Goal: Check status: Check status

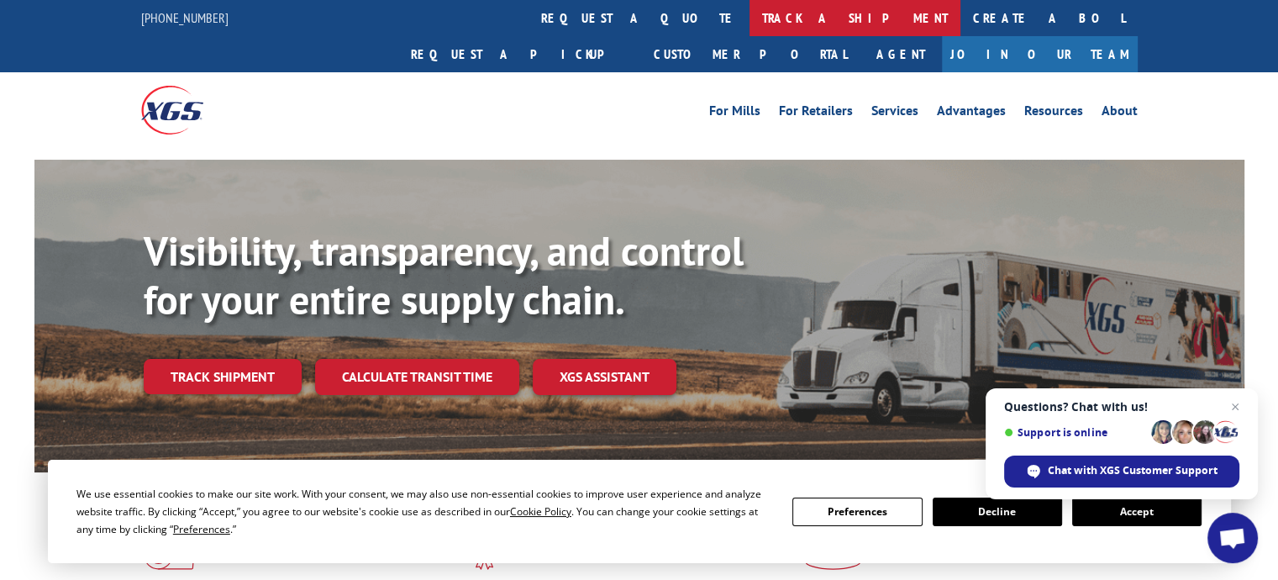
click at [750, 21] on link "track a shipment" at bounding box center [855, 18] width 211 height 36
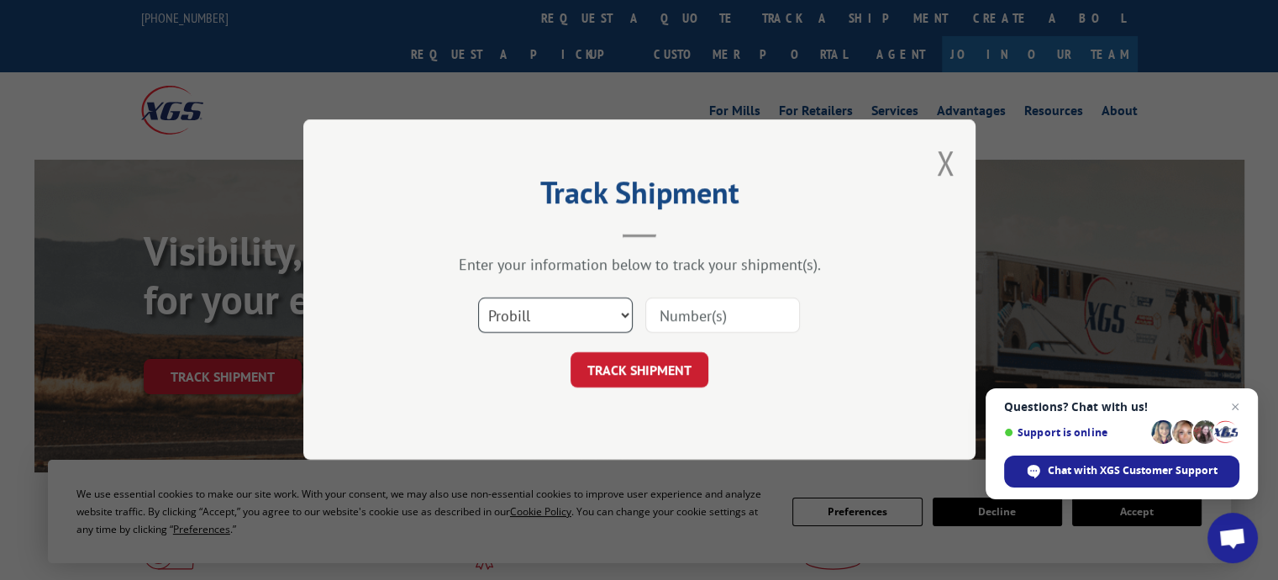
click at [565, 305] on select "Select category... Probill BOL PO" at bounding box center [555, 315] width 155 height 35
click at [538, 308] on select "Select category... Probill BOL PO" at bounding box center [555, 315] width 155 height 35
click at [531, 324] on select "Select category... Probill BOL PO" at bounding box center [555, 315] width 155 height 35
click at [556, 313] on select "Select category... Probill BOL PO" at bounding box center [555, 315] width 155 height 35
click at [632, 366] on button "TRACK SHIPMENT" at bounding box center [640, 370] width 138 height 35
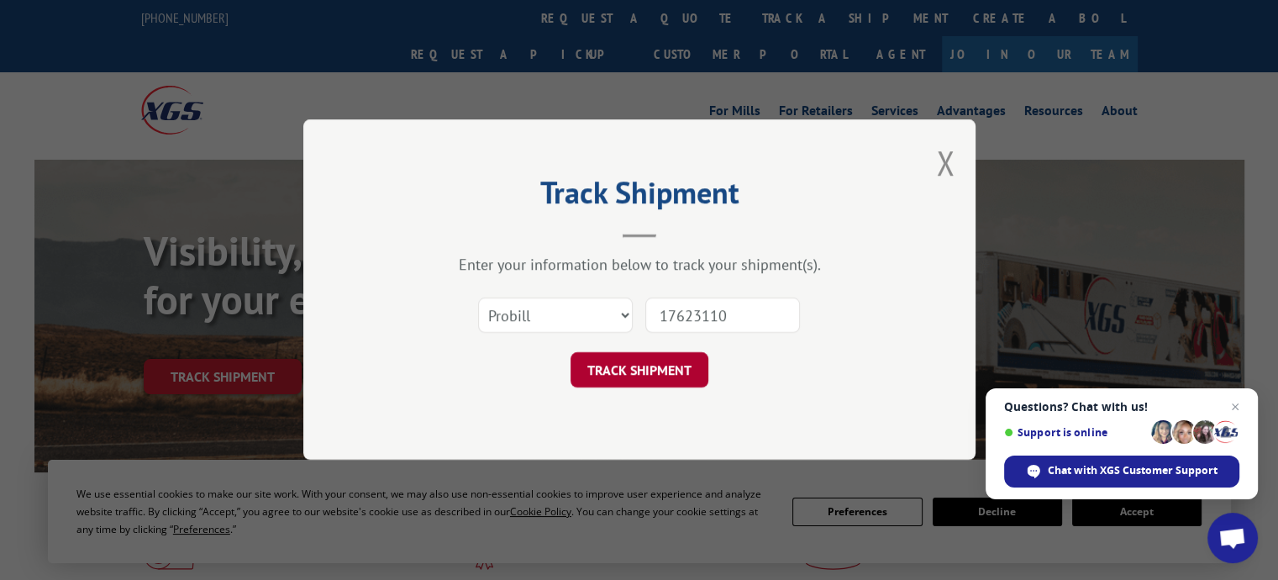
type input "17623110"
click at [660, 372] on button "TRACK SHIPMENT" at bounding box center [640, 370] width 138 height 35
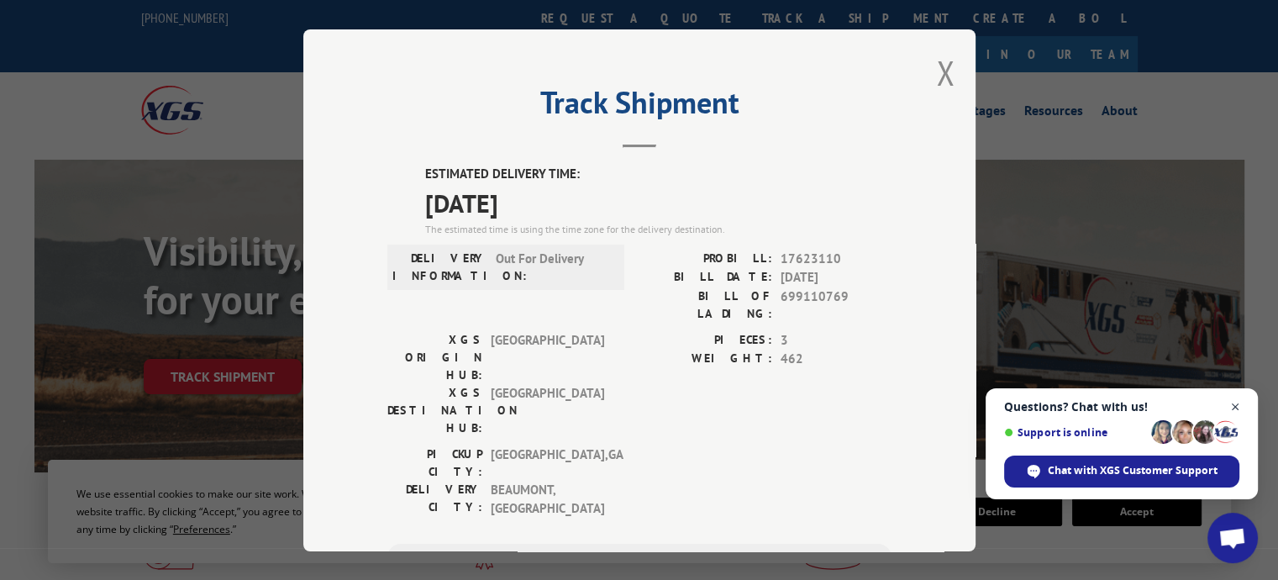
click at [1237, 408] on span "Close chat" at bounding box center [1235, 407] width 21 height 21
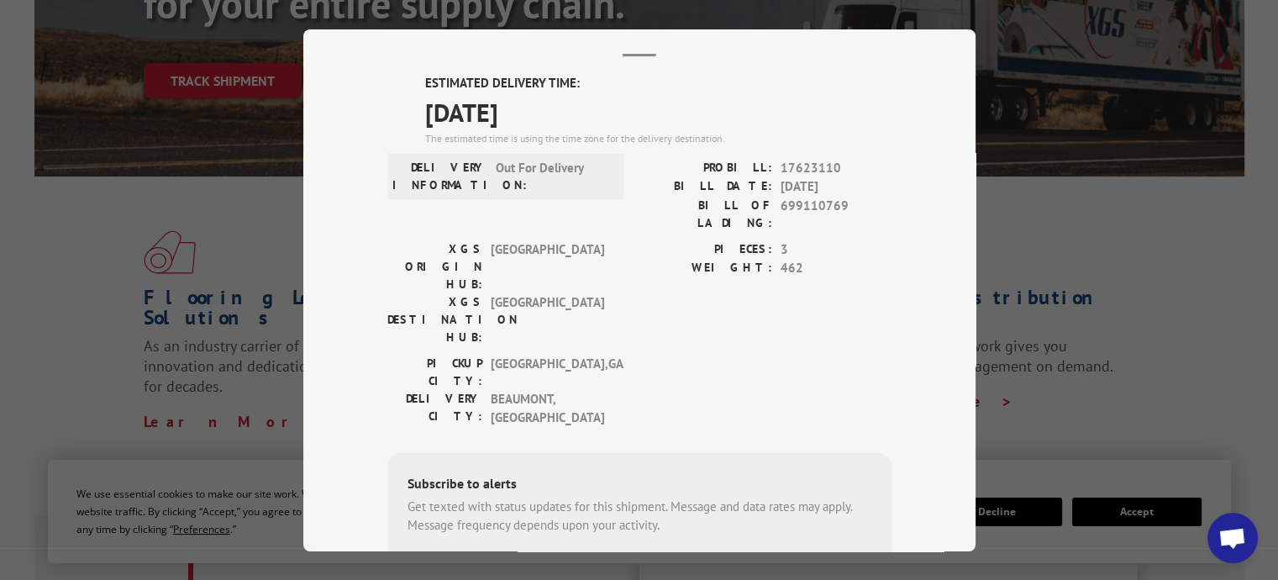
scroll to position [83, 0]
